Goal: Navigation & Orientation: Find specific page/section

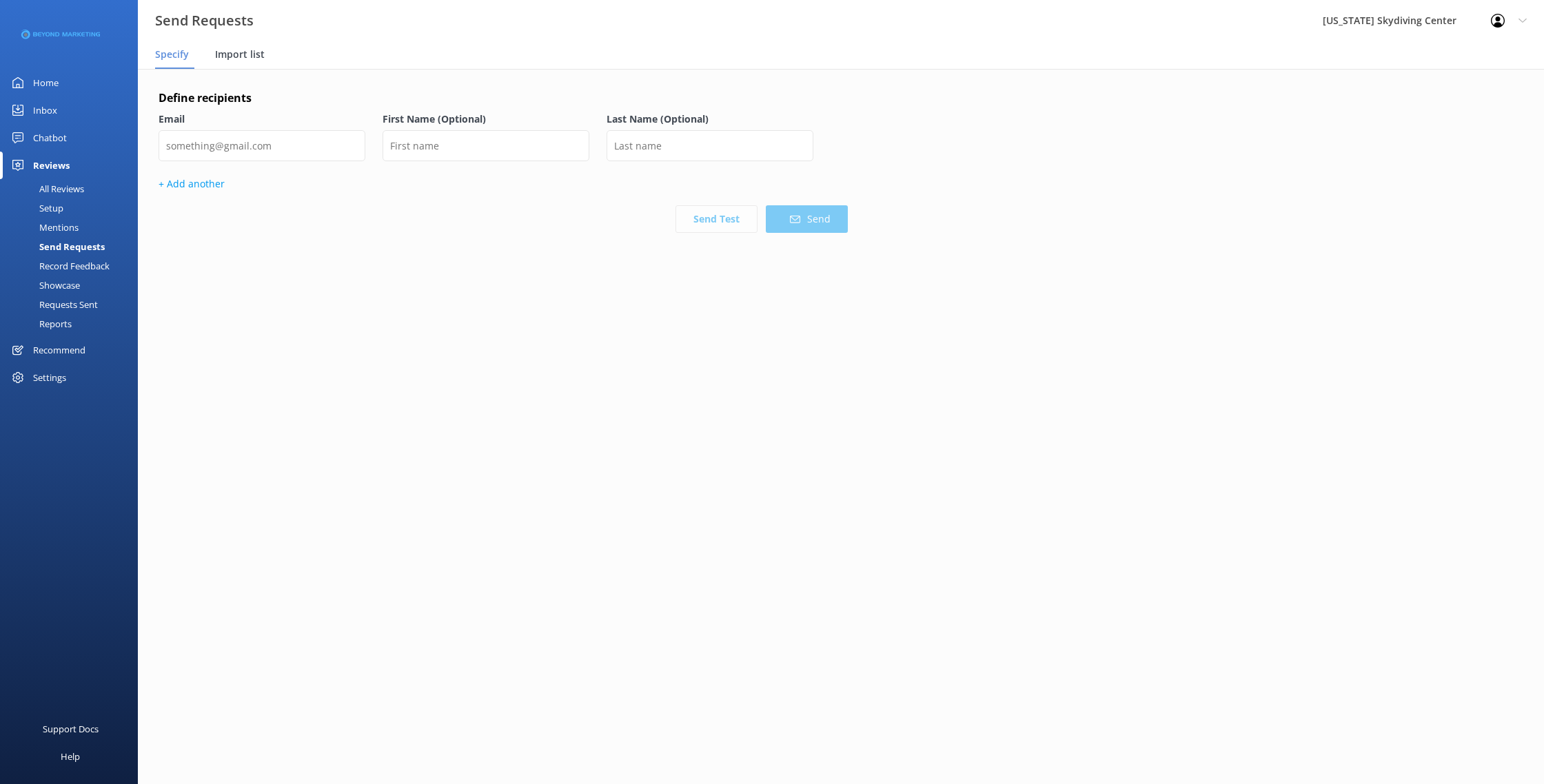
click at [237, 53] on span "Import list" at bounding box center [240, 54] width 50 height 14
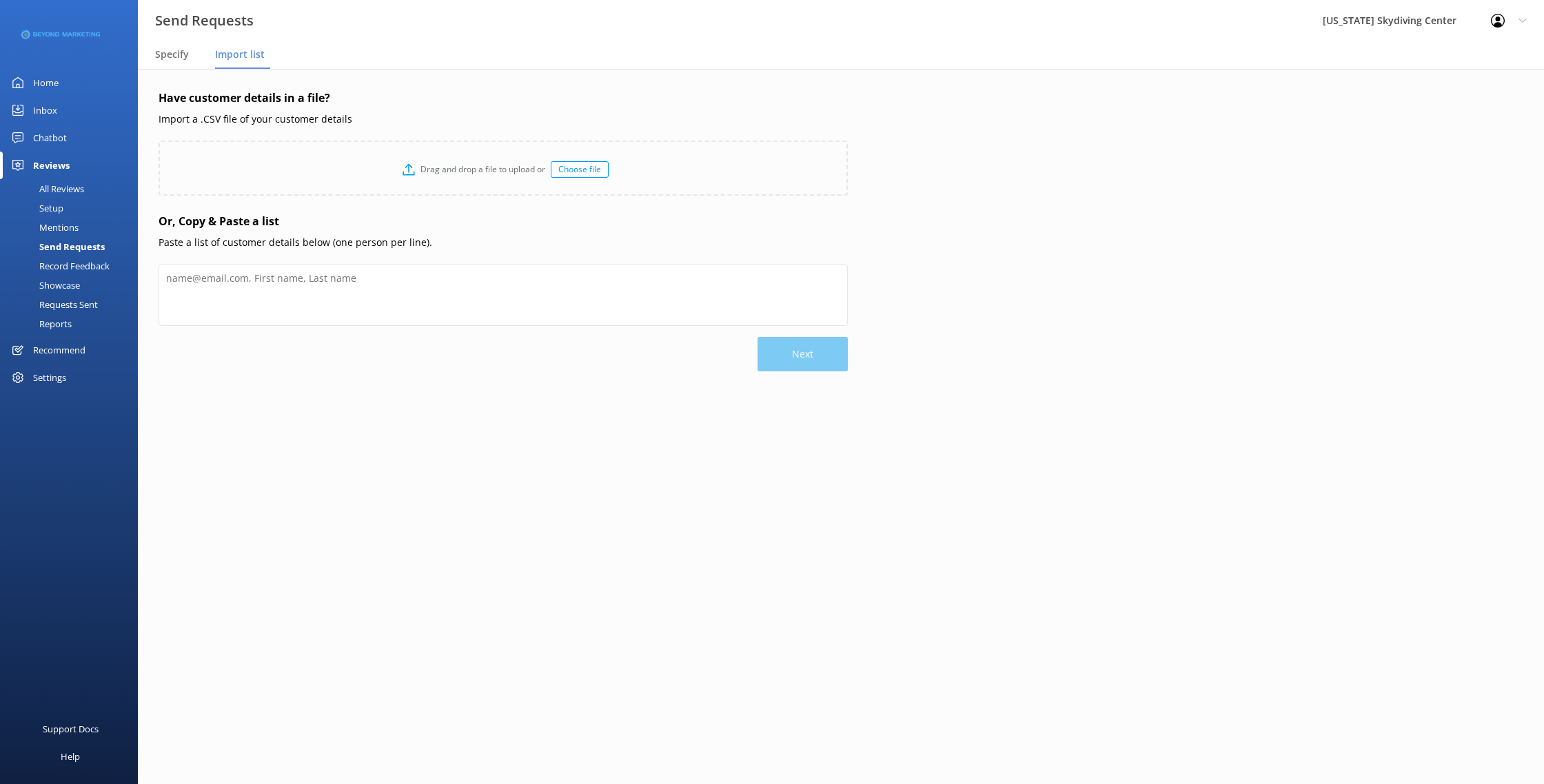
click at [49, 84] on div "Home" at bounding box center [46, 83] width 26 height 27
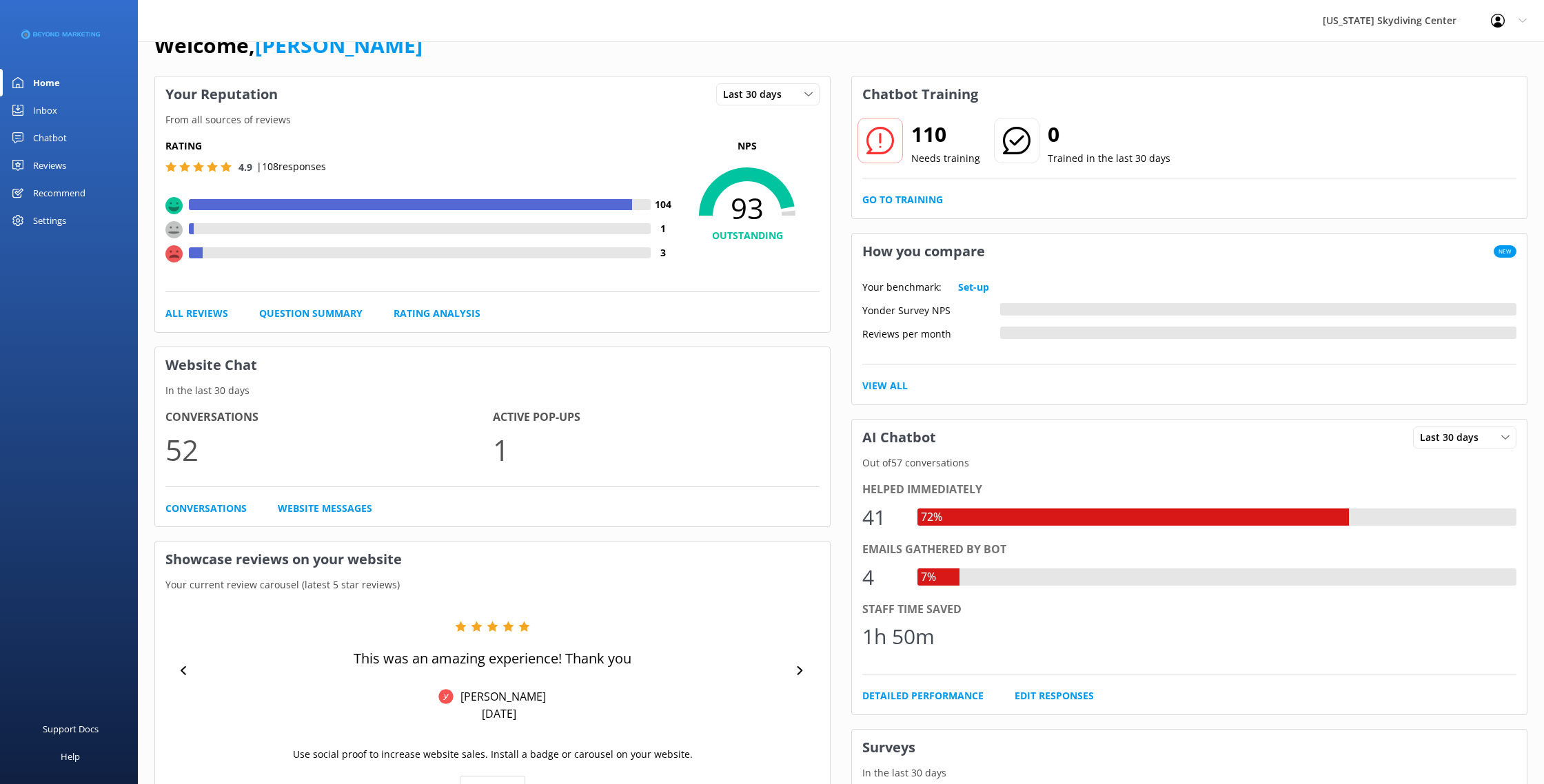
scroll to position [23, 0]
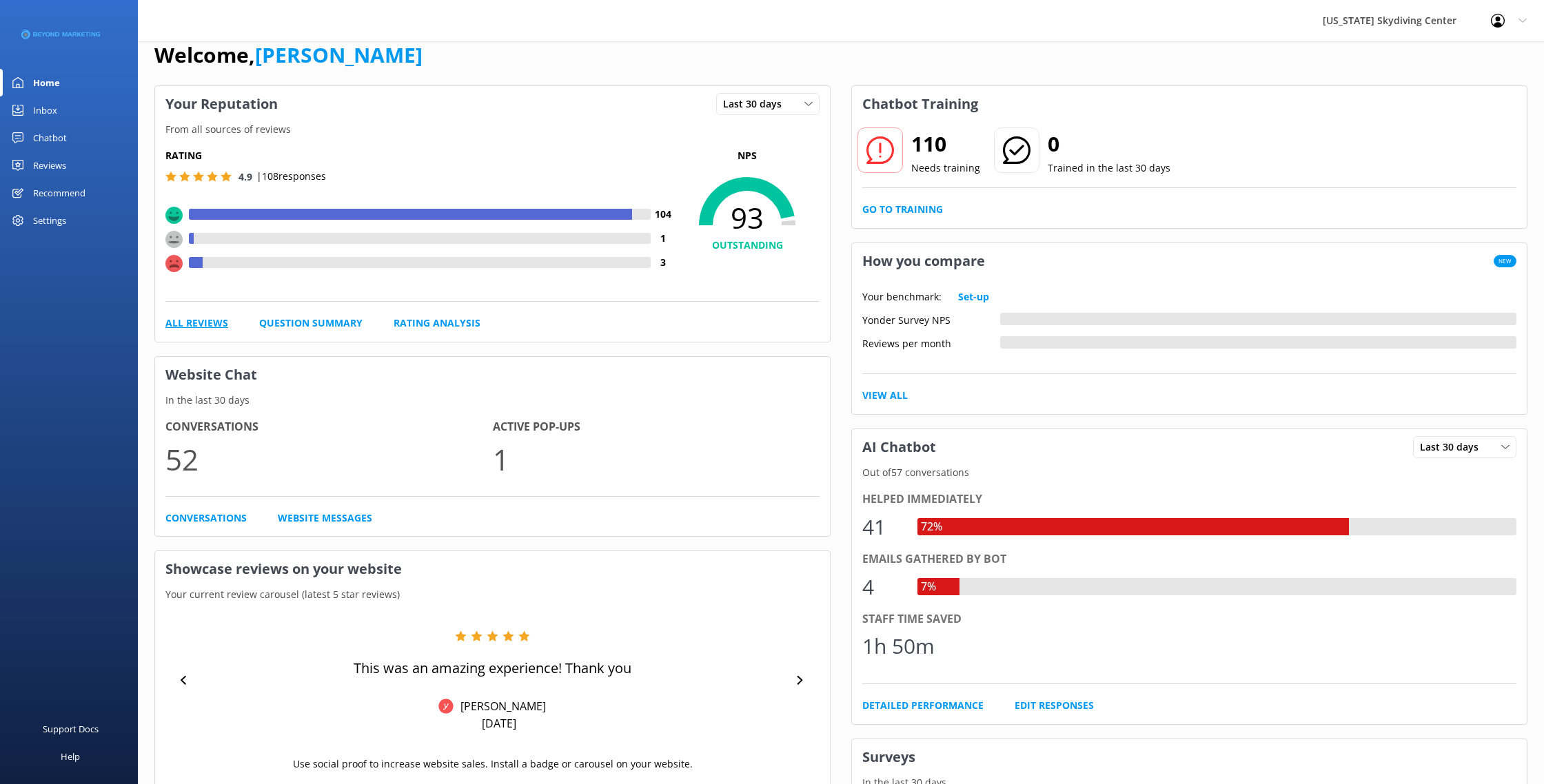
click at [198, 325] on link "All Reviews" at bounding box center [197, 322] width 63 height 15
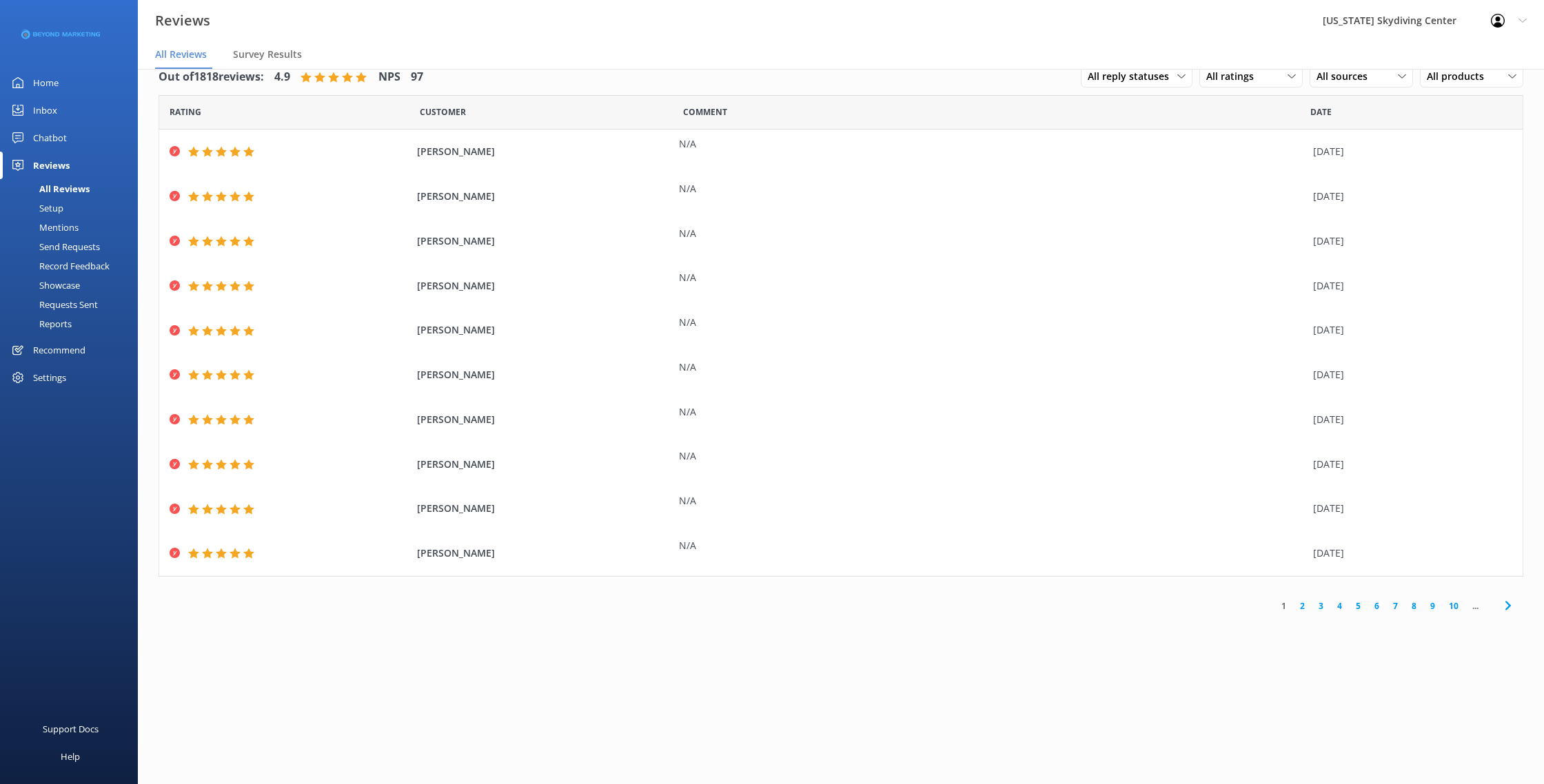
click at [1304, 607] on link "2" at bounding box center [1302, 605] width 19 height 13
